Goal: Transaction & Acquisition: Purchase product/service

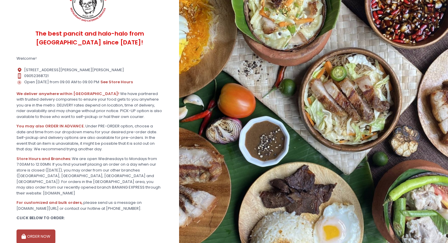
scroll to position [53, 0]
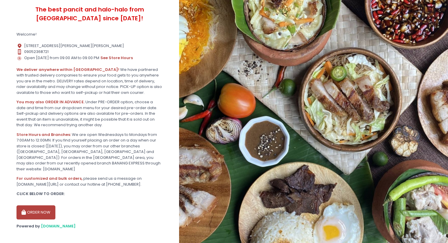
click at [40, 207] on button "ORDER NOW" at bounding box center [35, 212] width 39 height 14
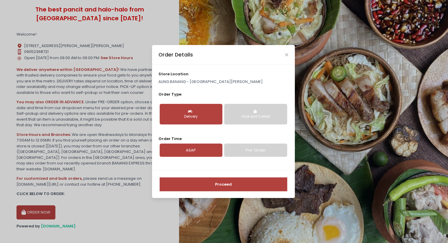
click at [198, 112] on button "Delivery" at bounding box center [191, 114] width 63 height 21
click at [247, 153] on link "Pre-Order" at bounding box center [255, 151] width 63 height 14
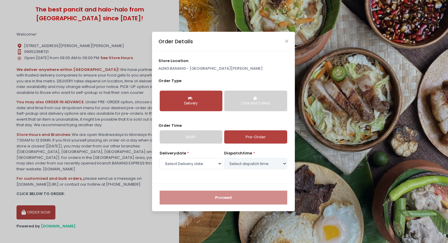
select select "[DATE]"
click at [244, 163] on select "Select dispatch time 12:00 PM - 12:30 PM 12:30 PM - 01:00 PM 01:00 PM - 01:30 P…" at bounding box center [255, 163] width 63 height 11
select select "16:00"
click at [224, 158] on select "Select dispatch time 12:00 PM - 12:30 PM 12:30 PM - 01:00 PM 01:00 PM - 01:30 P…" at bounding box center [255, 163] width 63 height 11
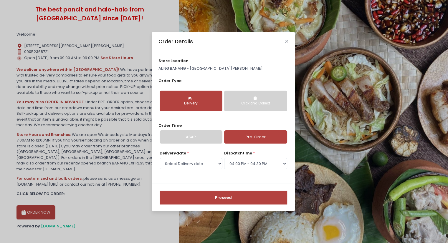
click at [237, 198] on button "Proceed" at bounding box center [223, 198] width 127 height 14
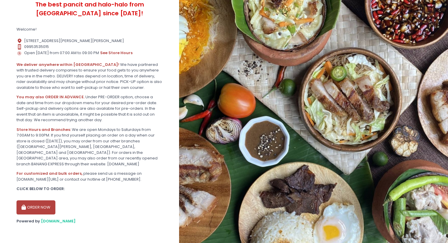
scroll to position [59, 0]
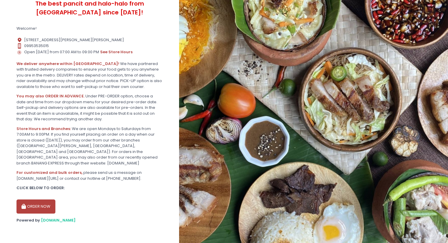
click at [37, 205] on button "ORDER NOW" at bounding box center [35, 207] width 39 height 14
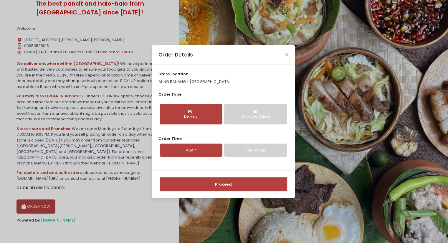
click at [255, 151] on link "Pre-Order" at bounding box center [255, 151] width 63 height 14
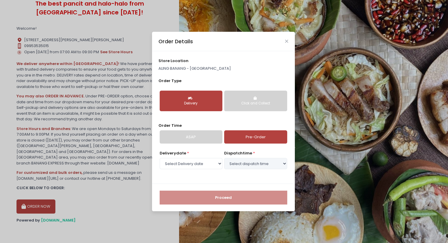
select select "[DATE]"
click at [243, 163] on select "Select dispatch time 12:00 PM - 12:30 PM 12:30 PM - 01:00 PM 01:00 PM - 01:30 P…" at bounding box center [255, 163] width 63 height 11
select select "16:00"
click at [224, 158] on select "Select dispatch time 12:00 PM - 12:30 PM 12:30 PM - 01:00 PM 01:00 PM - 01:30 P…" at bounding box center [255, 163] width 63 height 11
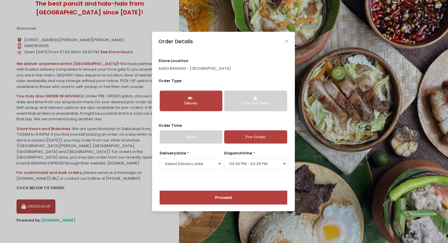
click at [234, 193] on button "Proceed" at bounding box center [223, 198] width 127 height 14
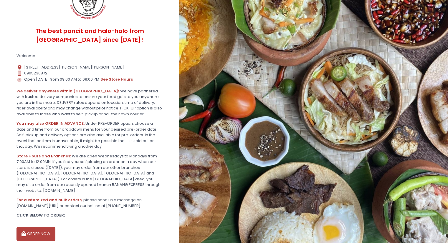
scroll to position [53, 0]
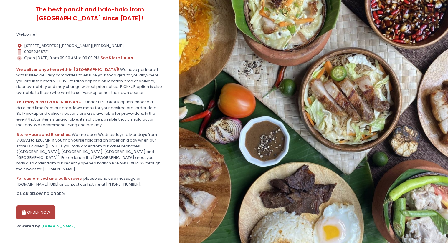
click at [27, 210] on icon "button" at bounding box center [24, 212] width 6 height 5
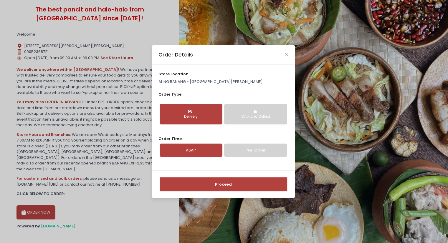
click at [248, 152] on link "Pre-Order" at bounding box center [255, 151] width 63 height 14
select select "[DATE]"
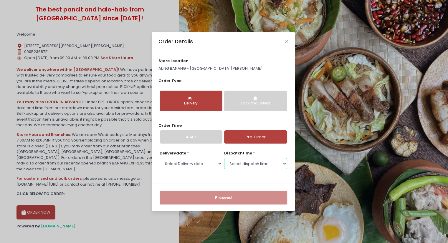
click at [228, 165] on select "Select dispatch time 12:30 PM - 01:00 PM 01:00 PM - 01:30 PM 01:30 PM - 02:00 P…" at bounding box center [255, 163] width 63 height 11
select select "16:00"
click at [224, 158] on select "Select dispatch time 12:30 PM - 01:00 PM 01:00 PM - 01:30 PM 01:30 PM - 02:00 P…" at bounding box center [255, 163] width 63 height 11
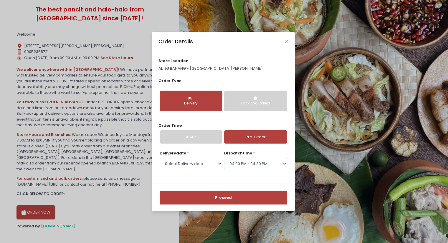
click at [224, 196] on button "Proceed" at bounding box center [223, 198] width 127 height 14
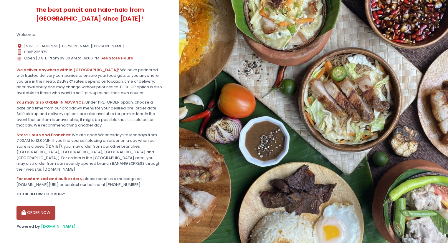
scroll to position [53, 0]
click at [40, 206] on button "ORDER NOW" at bounding box center [35, 212] width 39 height 14
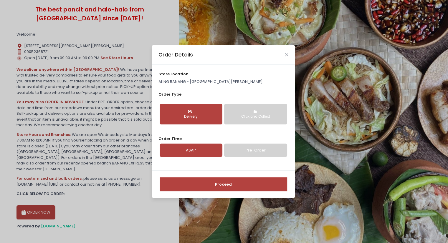
click at [248, 155] on link "Pre-Order" at bounding box center [255, 151] width 63 height 14
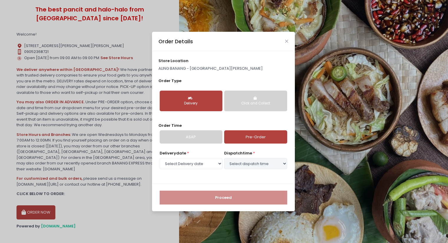
select select "[DATE]"
click at [237, 164] on select "Select dispatch time 12:30 PM - 01:00 PM 01:00 PM - 01:30 PM 01:30 PM - 02:00 P…" at bounding box center [255, 163] width 63 height 11
select select "16:00"
click at [224, 158] on select "Select dispatch time 12:30 PM - 01:00 PM 01:00 PM - 01:30 PM 01:30 PM - 02:00 P…" at bounding box center [255, 163] width 63 height 11
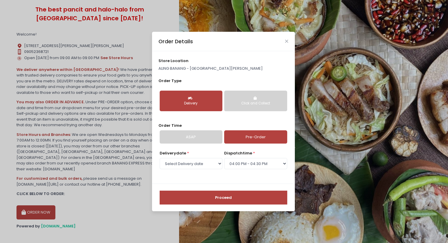
click at [234, 202] on button "Proceed" at bounding box center [223, 198] width 127 height 14
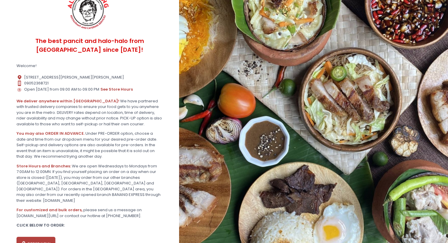
scroll to position [53, 0]
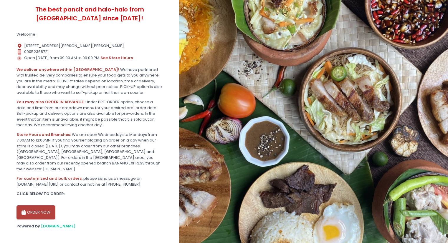
click at [45, 206] on button "ORDER NOW" at bounding box center [35, 212] width 39 height 14
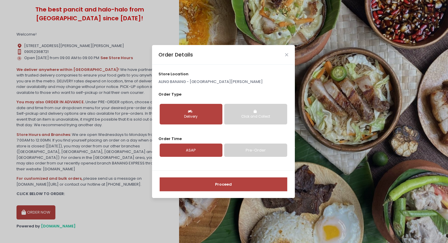
click at [250, 120] on button "Click and Collect" at bounding box center [255, 114] width 63 height 21
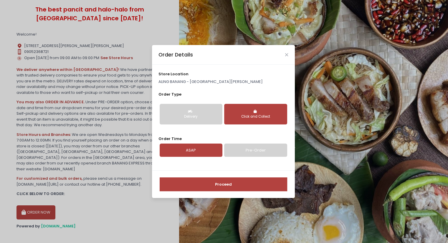
click at [235, 154] on link "Pre-Order" at bounding box center [255, 151] width 63 height 14
select select "[DATE]"
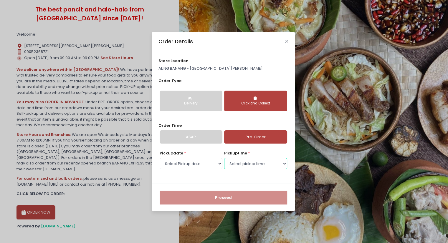
click at [248, 162] on select "Select pickup time 12:30 PM - 01:00 PM 01:00 PM - 01:30 PM 01:30 PM - 02:00 PM …" at bounding box center [255, 163] width 63 height 11
select select "15:30"
click at [224, 158] on select "Select pickup time 12:30 PM - 01:00 PM 01:00 PM - 01:30 PM 01:30 PM - 02:00 PM …" at bounding box center [255, 163] width 63 height 11
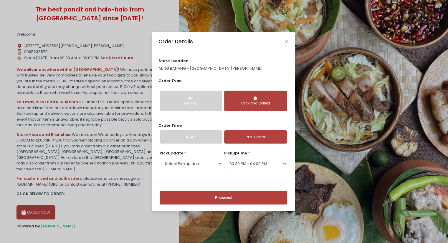
click at [244, 197] on button "Proceed" at bounding box center [223, 198] width 127 height 14
